Goal: Information Seeking & Learning: Learn about a topic

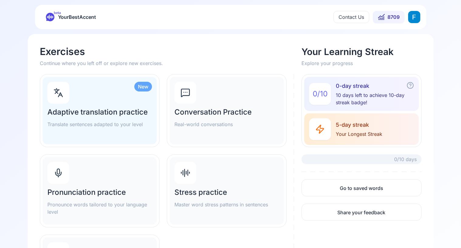
click at [115, 208] on p "Pronounce words tailored to your language level" at bounding box center [99, 208] width 105 height 15
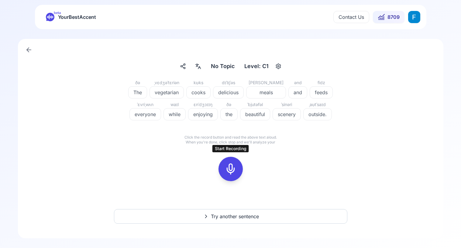
click at [229, 176] on div at bounding box center [231, 169] width 15 height 24
click at [258, 158] on icon at bounding box center [258, 158] width 2 height 2
click at [231, 164] on icon at bounding box center [231, 169] width 12 height 12
click at [259, 157] on icon at bounding box center [258, 158] width 6 height 6
click at [228, 161] on div at bounding box center [231, 169] width 15 height 24
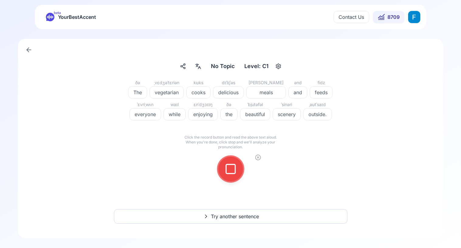
click at [231, 171] on icon at bounding box center [231, 169] width 12 height 12
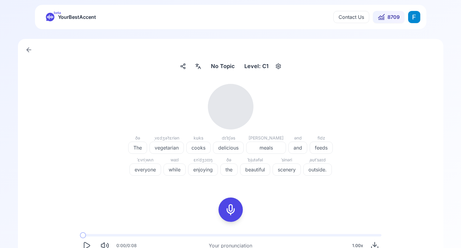
scroll to position [50, 0]
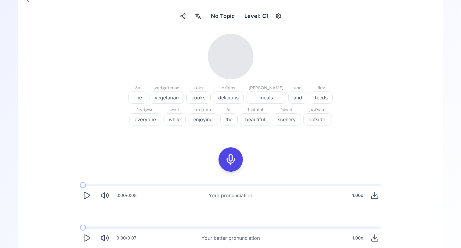
click at [86, 196] on icon "Play" at bounding box center [86, 195] width 9 height 9
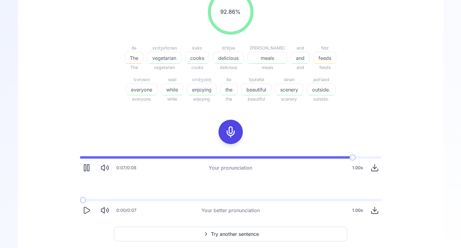
scroll to position [96, 0]
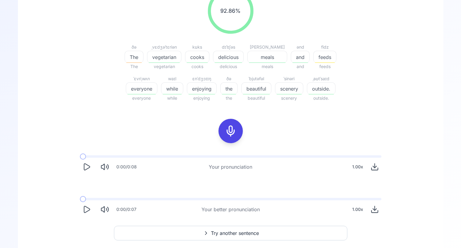
click at [81, 211] on button "Play" at bounding box center [86, 209] width 13 height 13
click at [83, 210] on icon "Play" at bounding box center [86, 209] width 9 height 9
click at [83, 210] on icon "Pause" at bounding box center [86, 209] width 9 height 9
click at [89, 169] on icon "Play" at bounding box center [86, 167] width 9 height 9
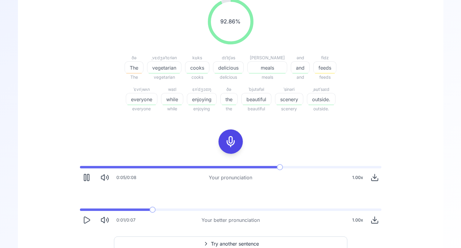
scroll to position [82, 0]
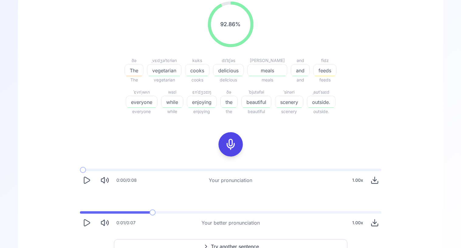
click at [88, 184] on icon "Play" at bounding box center [86, 180] width 9 height 9
click at [85, 178] on icon "Play" at bounding box center [86, 180] width 9 height 9
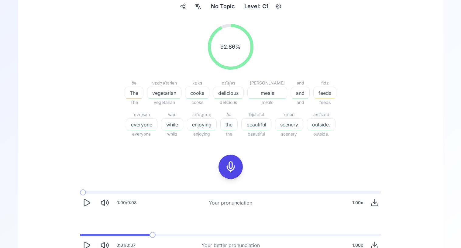
scroll to position [113, 0]
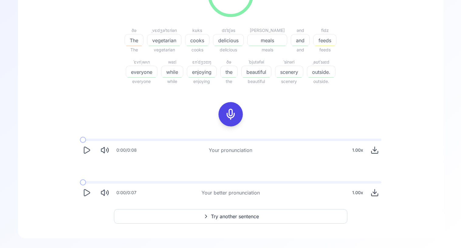
click at [80, 183] on span at bounding box center [80, 182] width 0 height 2
click at [86, 194] on icon "Play" at bounding box center [86, 193] width 9 height 9
click at [85, 192] on icon "Play" at bounding box center [86, 193] width 9 height 9
click at [231, 111] on icon at bounding box center [231, 114] width 12 height 12
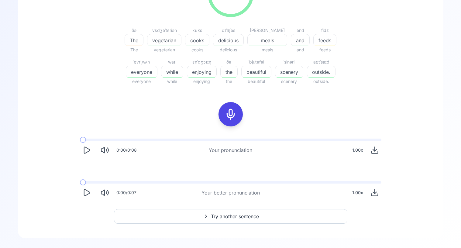
scroll to position [40, 0]
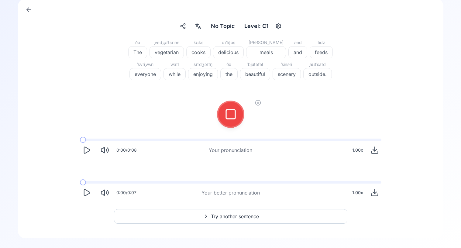
click at [228, 118] on icon at bounding box center [231, 114] width 12 height 12
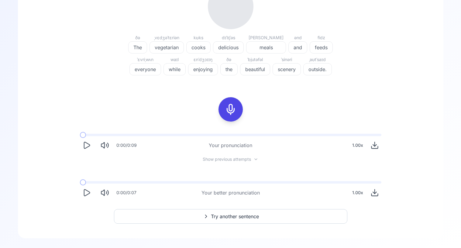
click at [88, 145] on icon "Play" at bounding box center [86, 145] width 9 height 9
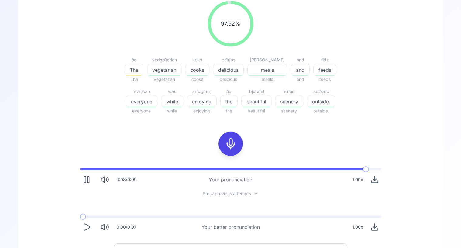
scroll to position [88, 0]
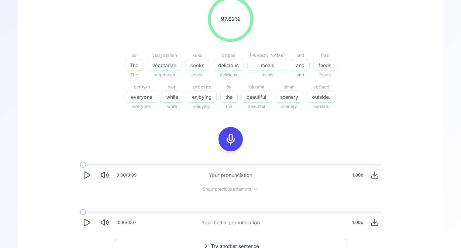
click at [207, 190] on span "Show previous attempts" at bounding box center [227, 189] width 48 height 6
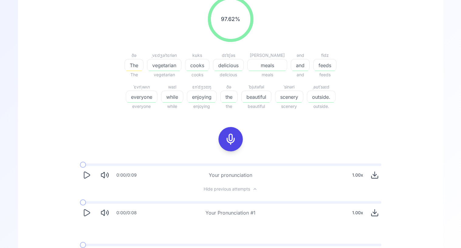
click at [89, 179] on icon "Play" at bounding box center [86, 175] width 9 height 9
click at [85, 180] on button "Play" at bounding box center [86, 175] width 13 height 13
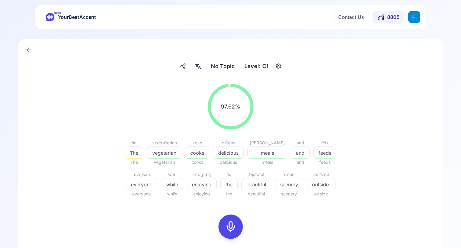
scroll to position [150, 0]
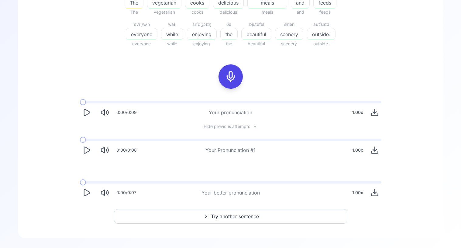
click at [234, 219] on span "Try another sentence" at bounding box center [235, 216] width 48 height 7
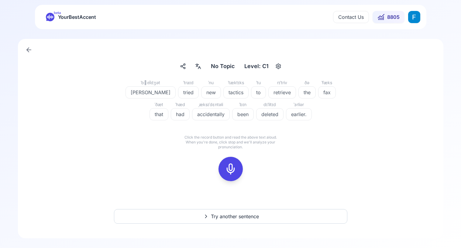
click at [236, 169] on icon at bounding box center [231, 169] width 12 height 12
click at [260, 158] on icon at bounding box center [258, 158] width 6 height 6
click at [234, 160] on div at bounding box center [231, 169] width 15 height 24
click at [257, 158] on icon at bounding box center [258, 158] width 6 height 6
click at [225, 175] on div at bounding box center [231, 169] width 15 height 24
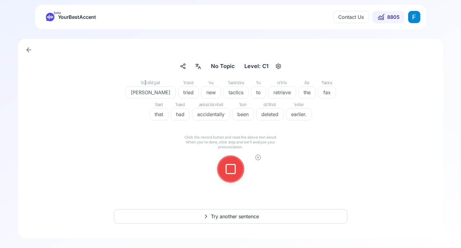
click at [242, 173] on div at bounding box center [231, 169] width 49 height 39
click at [233, 166] on icon at bounding box center [231, 169] width 12 height 12
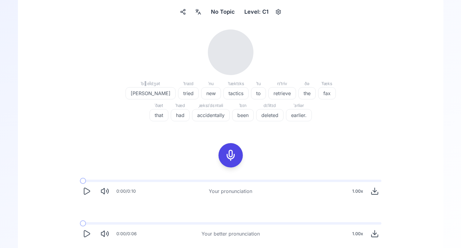
scroll to position [58, 0]
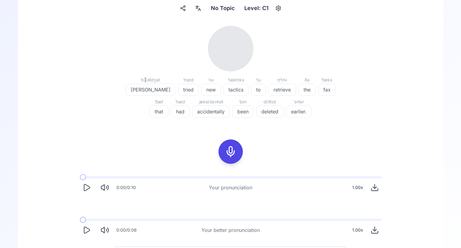
click at [89, 191] on icon "Play" at bounding box center [86, 187] width 9 height 9
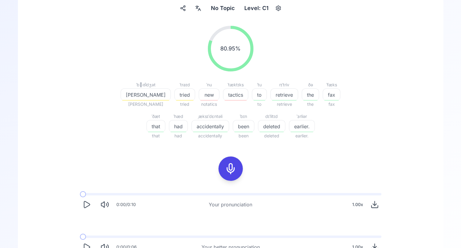
click at [86, 202] on icon "Play" at bounding box center [87, 204] width 6 height 6
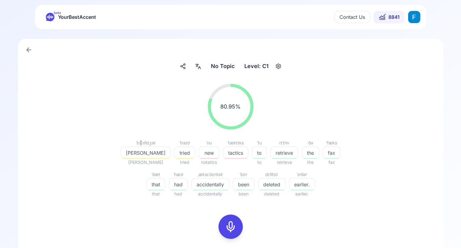
scroll to position [113, 0]
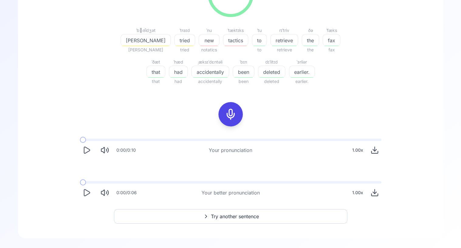
click at [85, 191] on icon "Play" at bounding box center [86, 193] width 9 height 9
click at [85, 191] on icon "Pause" at bounding box center [86, 193] width 9 height 9
click at [85, 151] on icon "Play" at bounding box center [86, 150] width 9 height 9
click at [76, 152] on div "0:00 / 0:10 Your pronunciation 1.00 x" at bounding box center [230, 148] width 311 height 28
click at [90, 152] on icon "Play" at bounding box center [86, 150] width 9 height 9
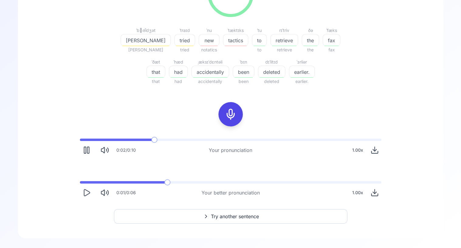
click at [90, 152] on icon "Pause" at bounding box center [86, 150] width 9 height 9
click at [89, 191] on icon "Play" at bounding box center [86, 193] width 9 height 9
click at [80, 182] on span at bounding box center [80, 182] width 0 height 2
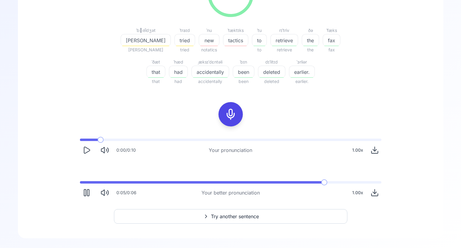
click at [80, 139] on span at bounding box center [89, 140] width 18 height 2
click at [85, 148] on icon "Play" at bounding box center [86, 150] width 9 height 9
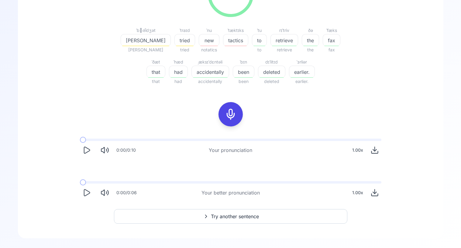
click at [235, 219] on span "Try another sentence" at bounding box center [235, 216] width 48 height 7
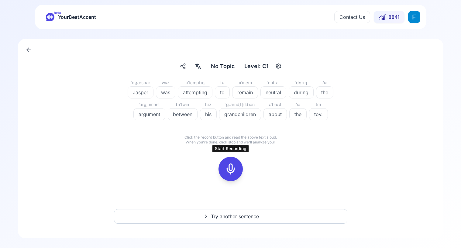
click at [225, 173] on icon at bounding box center [231, 169] width 12 height 12
click at [259, 157] on icon at bounding box center [258, 158] width 6 height 6
click at [226, 167] on rect at bounding box center [230, 169] width 9 height 9
click at [240, 173] on button at bounding box center [231, 169] width 24 height 24
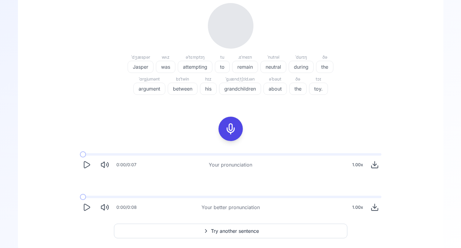
scroll to position [90, 0]
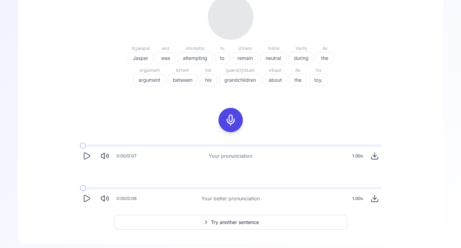
click at [85, 157] on icon "Play" at bounding box center [86, 156] width 9 height 9
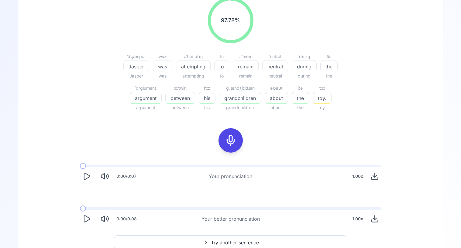
scroll to position [92, 0]
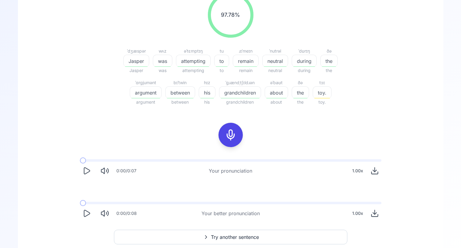
click at [84, 214] on icon "Play" at bounding box center [87, 213] width 6 height 6
click at [87, 169] on icon "Play" at bounding box center [87, 171] width 6 height 6
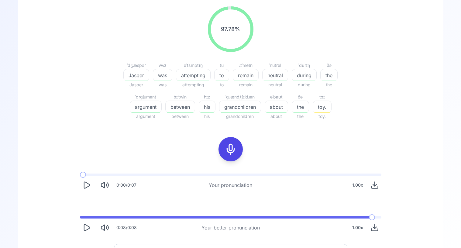
scroll to position [78, 0]
click at [85, 184] on icon "Play" at bounding box center [86, 184] width 9 height 9
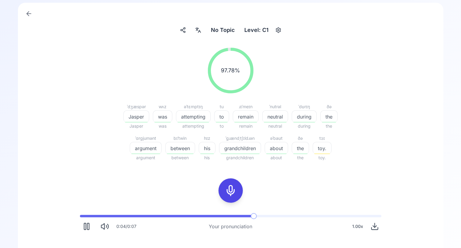
scroll to position [36, 0]
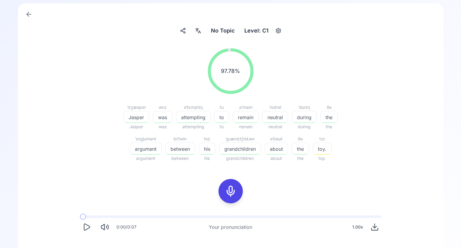
click at [84, 232] on button "Play" at bounding box center [86, 227] width 13 height 13
click at [371, 226] on icon "Download audio" at bounding box center [375, 227] width 9 height 9
click at [89, 227] on icon "Play" at bounding box center [86, 227] width 9 height 9
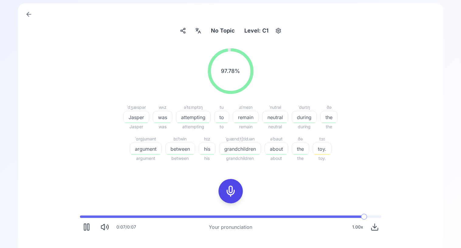
click at [89, 227] on rect "Pause" at bounding box center [88, 227] width 2 height 6
click at [89, 227] on icon "Play" at bounding box center [86, 227] width 9 height 9
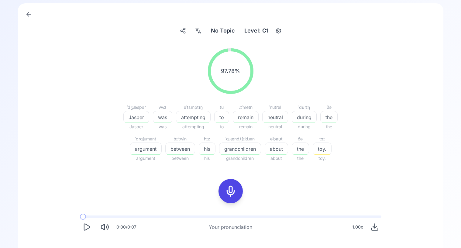
click at [89, 227] on icon "Play" at bounding box center [86, 227] width 9 height 9
